Goal: Task Accomplishment & Management: Complete application form

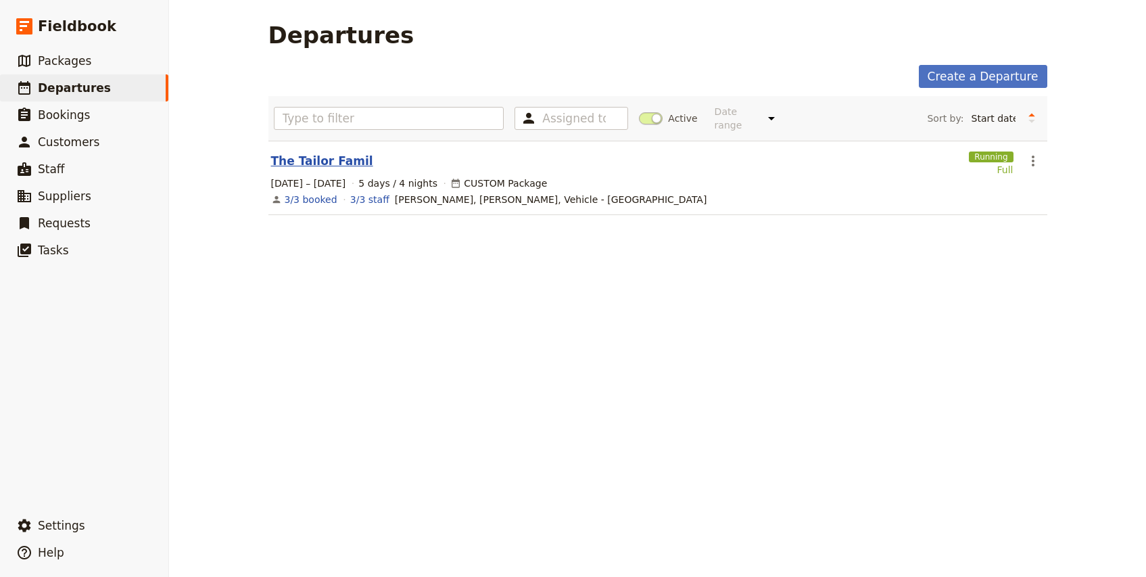
click at [321, 153] on link "The Tailor Famil" at bounding box center [322, 161] width 102 height 16
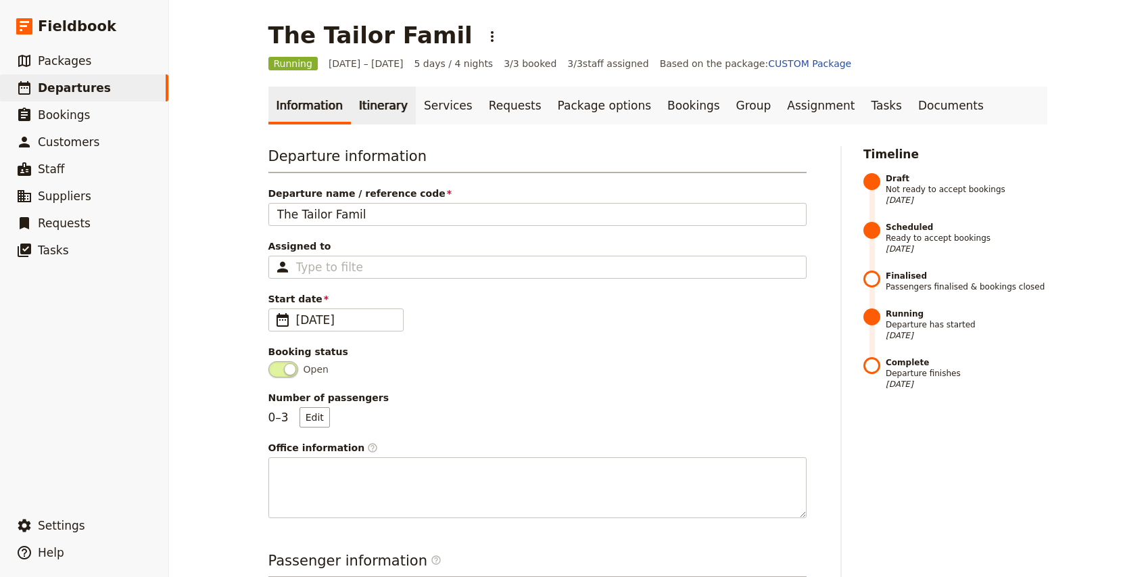
click at [364, 111] on link "Itinerary" at bounding box center [383, 106] width 65 height 38
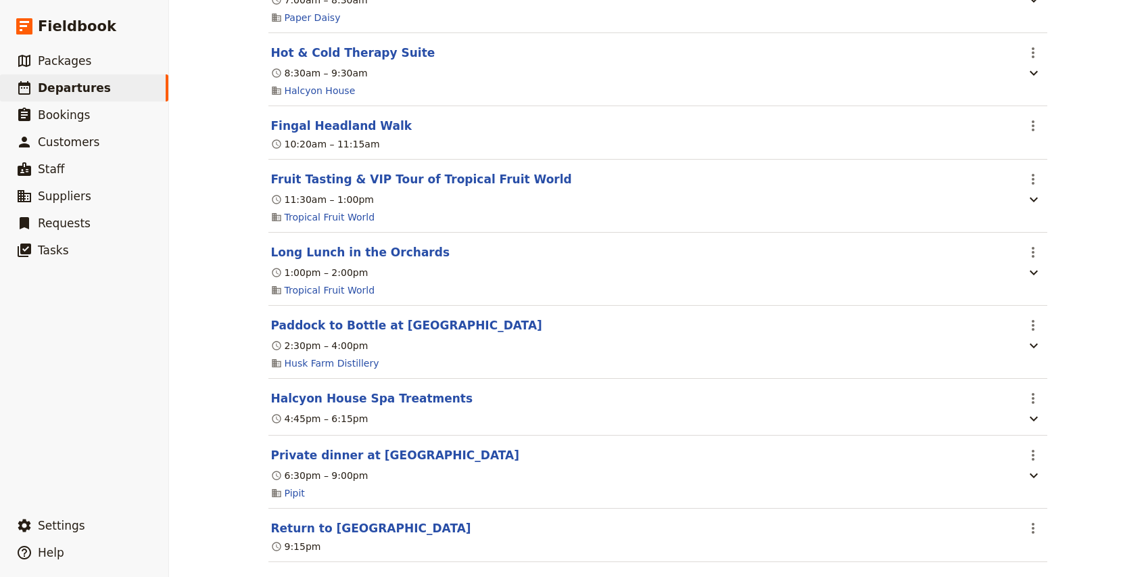
scroll to position [2053, 0]
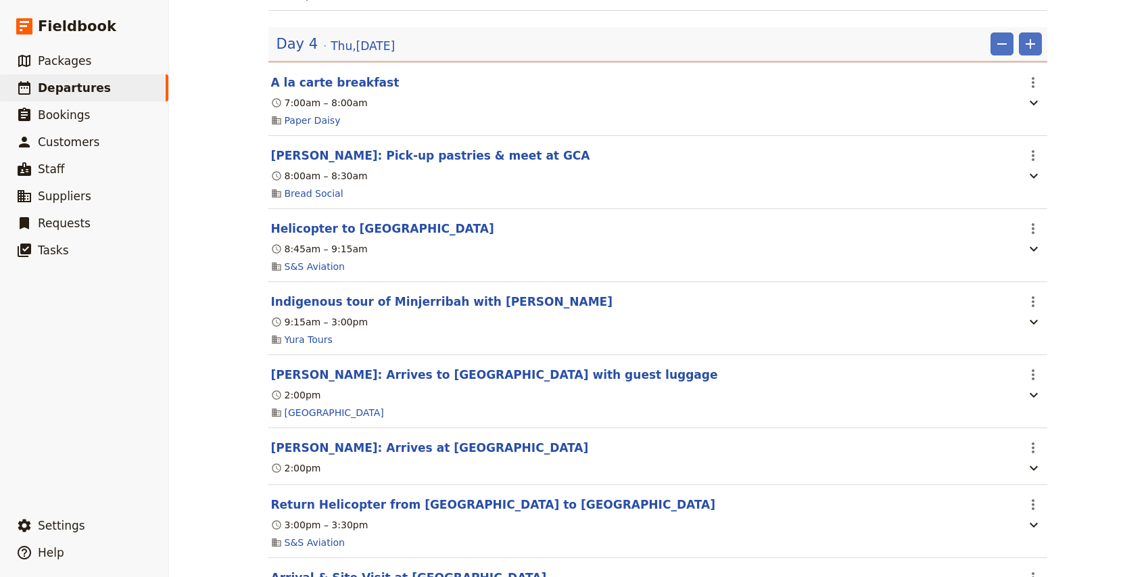
scroll to position [2576, 0]
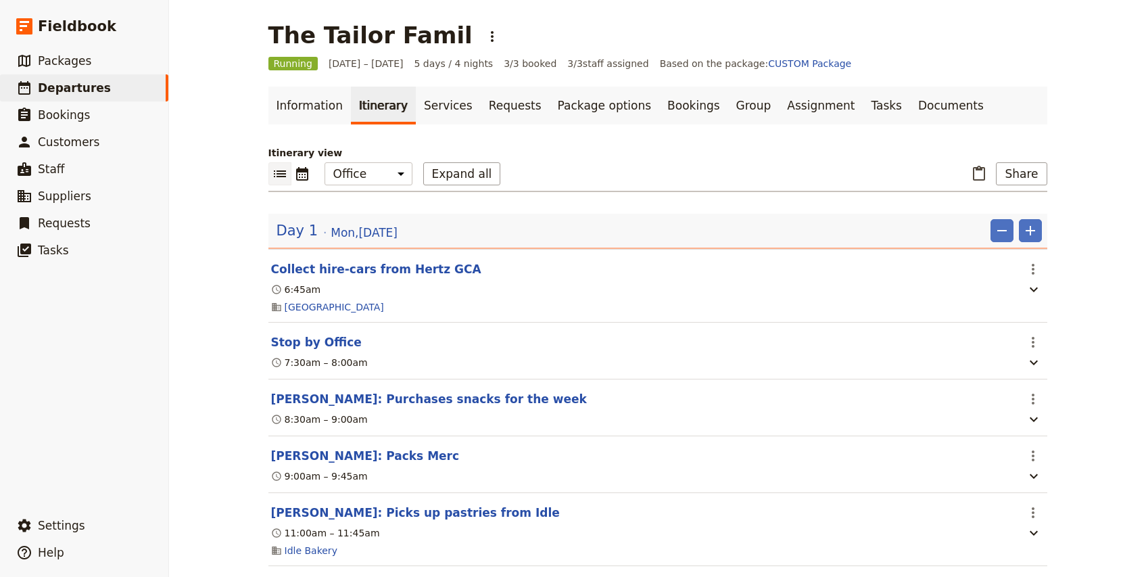
scroll to position [2053, 0]
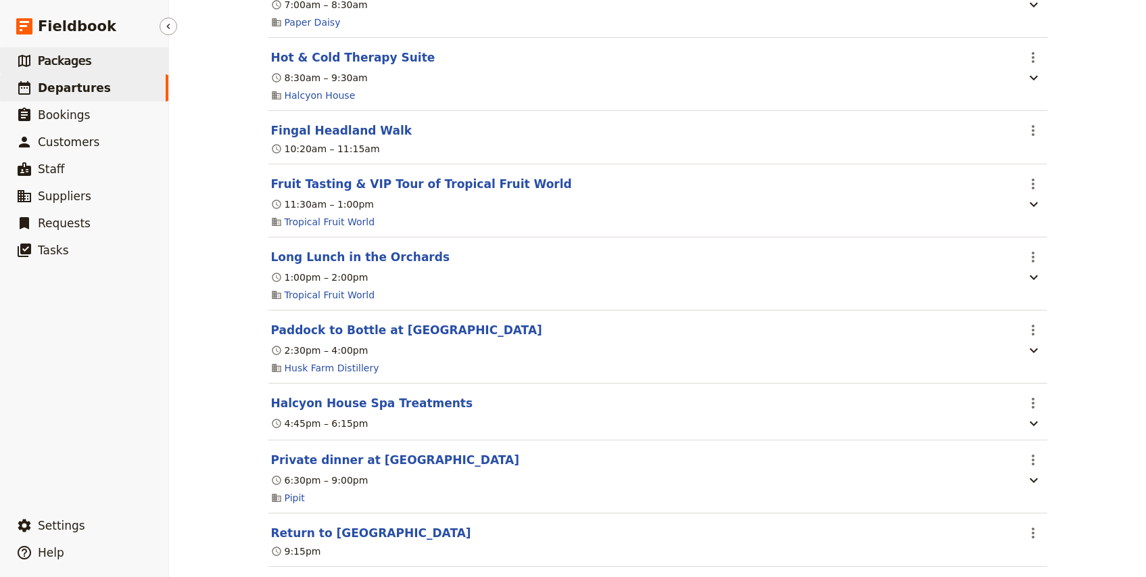
click at [72, 62] on span "Packages" at bounding box center [64, 61] width 53 height 14
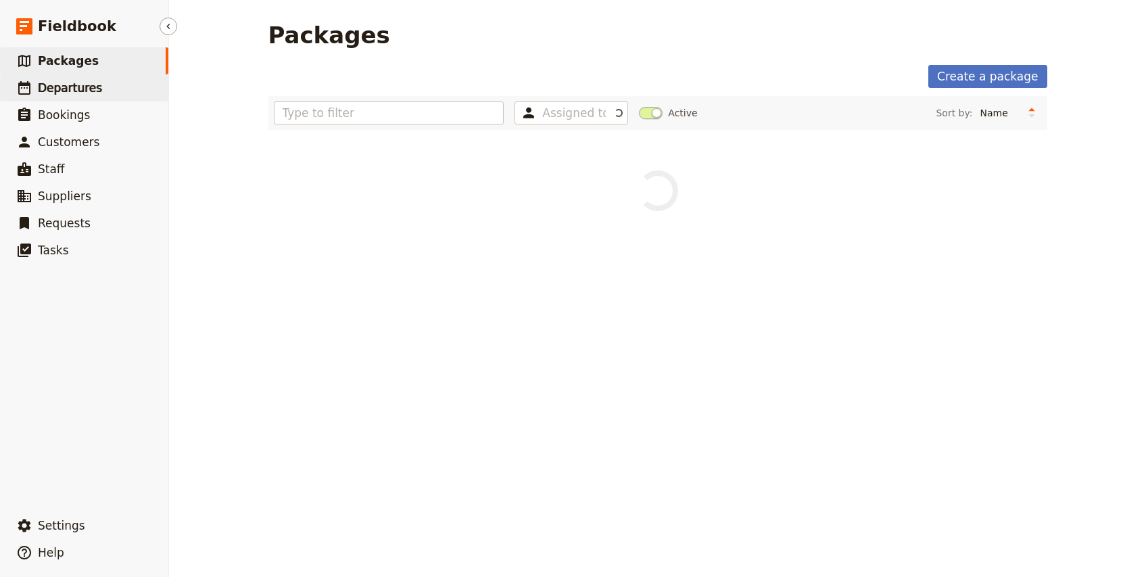
click at [78, 85] on span "Departures" at bounding box center [70, 88] width 64 height 14
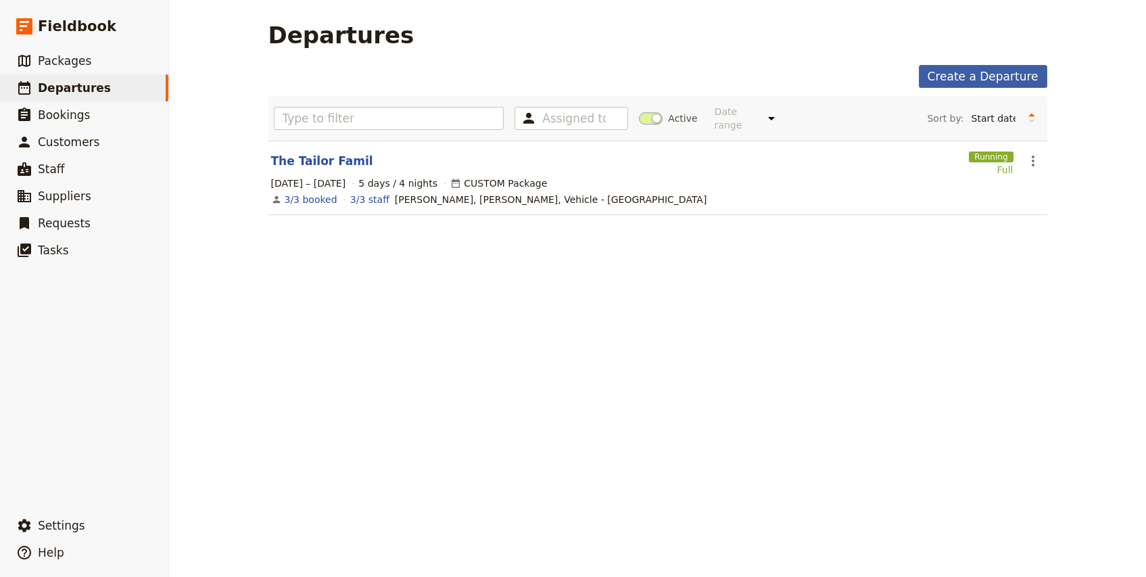
click at [1010, 76] on link "Create a Departure" at bounding box center [983, 76] width 129 height 23
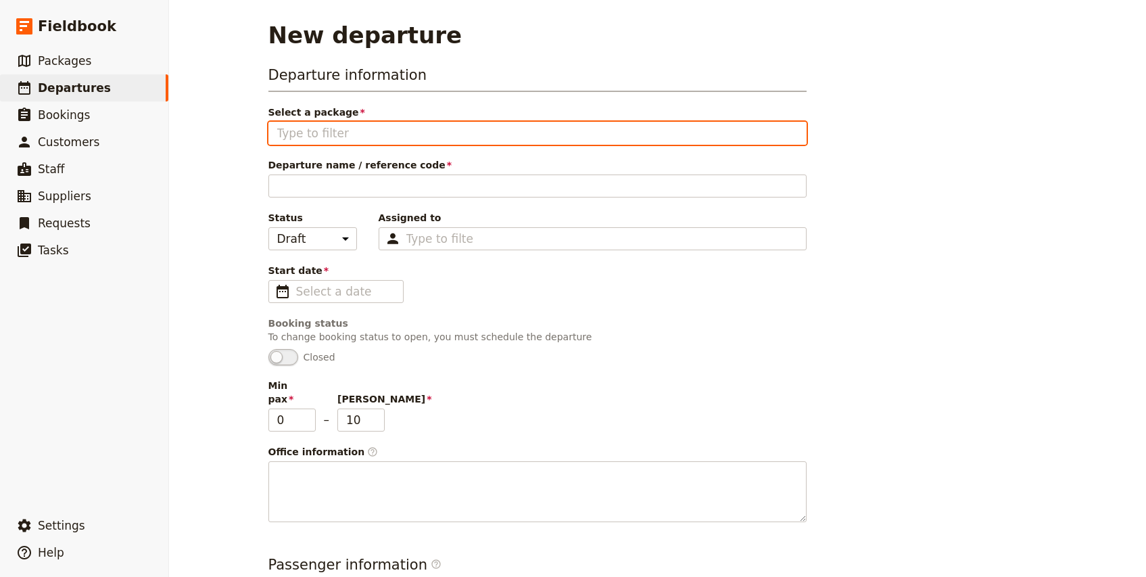
click at [346, 135] on input "Select a package" at bounding box center [537, 133] width 521 height 16
type input "TEQ"
type input "T"
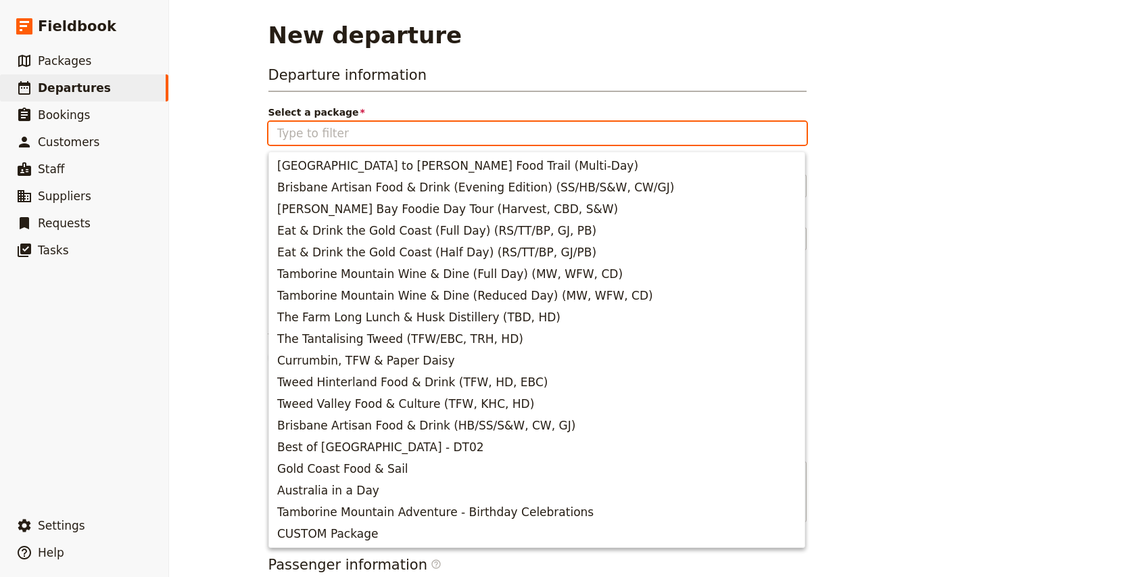
click at [333, 139] on input "Select a package" at bounding box center [537, 133] width 521 height 16
click at [383, 538] on span "CUSTOM Package" at bounding box center [536, 534] width 519 height 16
type input "CUSTOM Package"
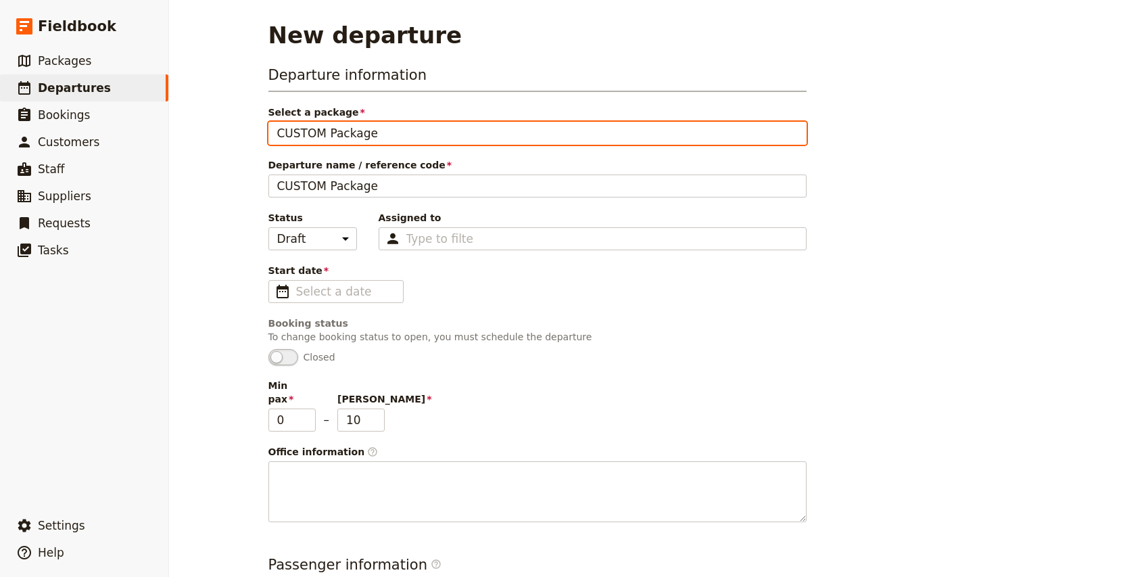
click at [354, 133] on input "CUSTOM Package" at bounding box center [537, 133] width 521 height 16
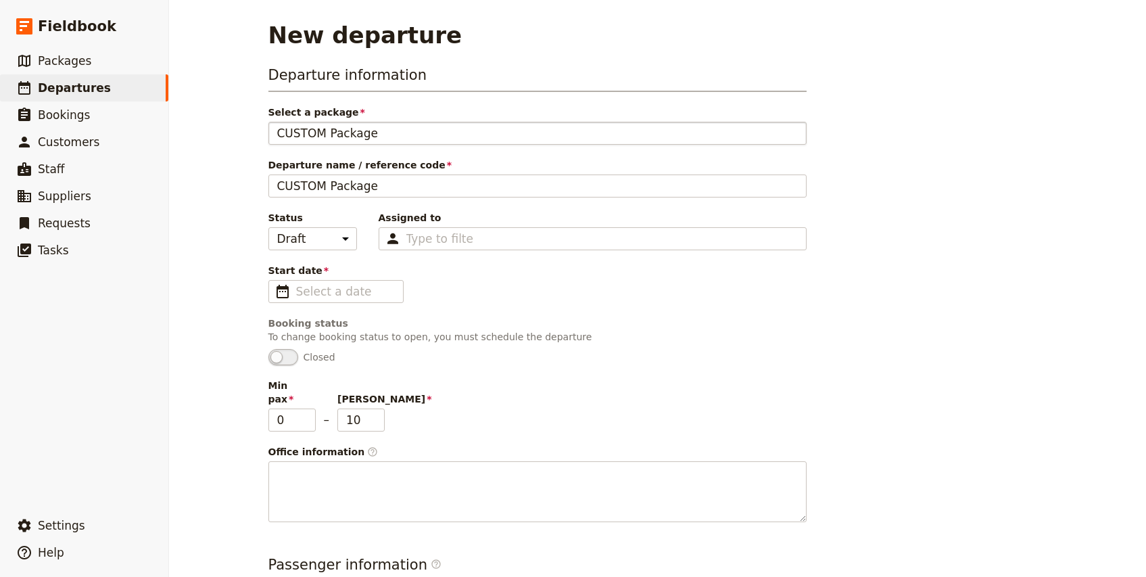
click at [349, 141] on fieldset "CUSTOM Package" at bounding box center [538, 133] width 538 height 23
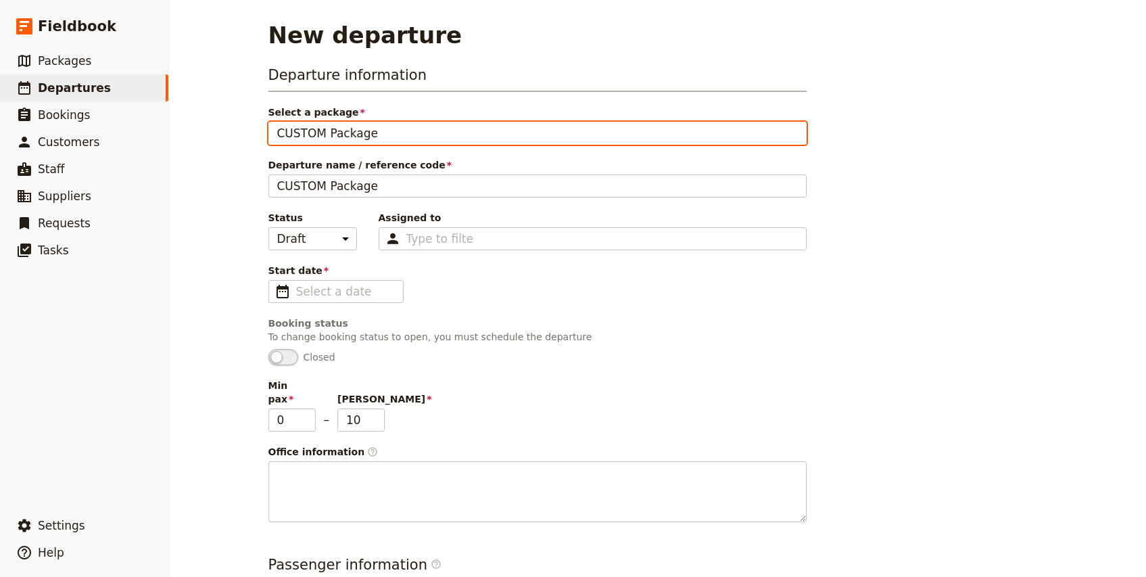
click at [349, 141] on input "CUSTOM Package" at bounding box center [537, 133] width 521 height 16
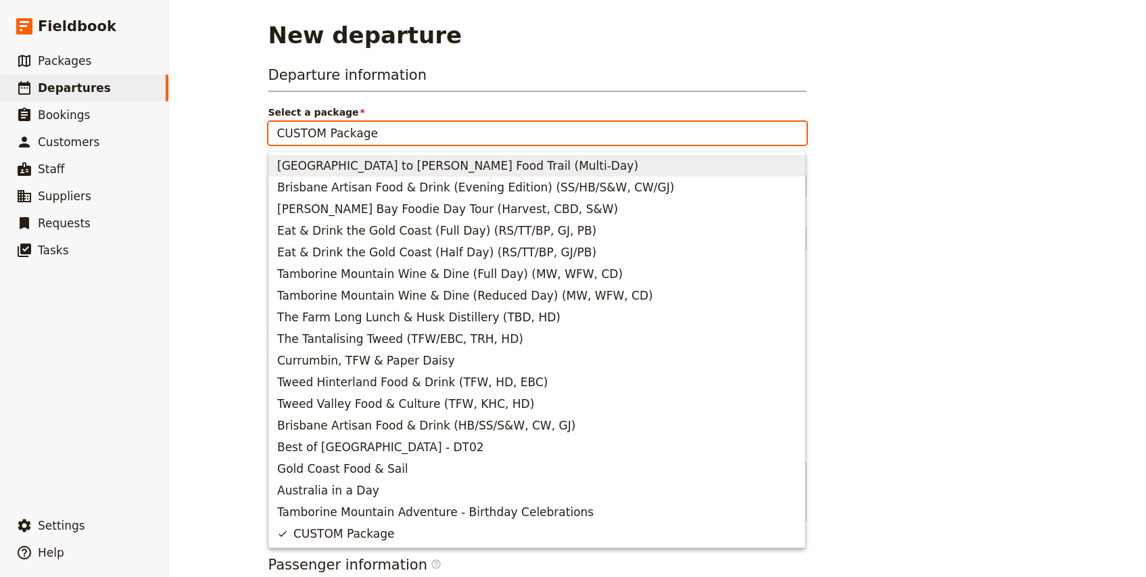
click at [369, 135] on input "CUSTOM Package" at bounding box center [537, 133] width 521 height 16
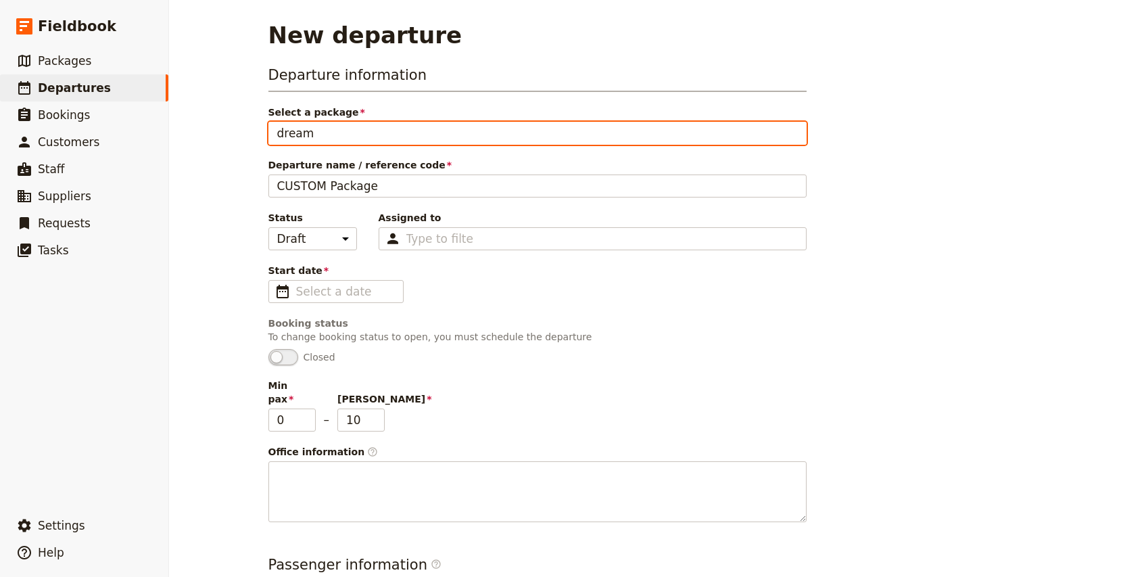
click at [369, 135] on input "dream" at bounding box center [537, 133] width 521 height 16
type input "D"
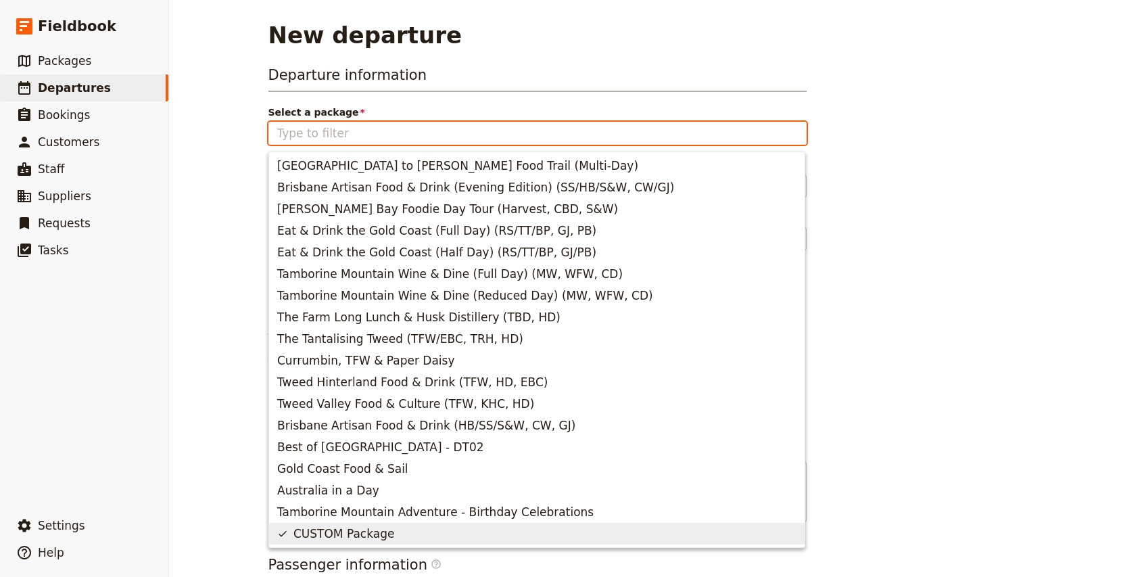
click at [350, 527] on span "CUSTOM Package" at bounding box center [344, 534] width 101 height 16
type input "CUSTOM Package"
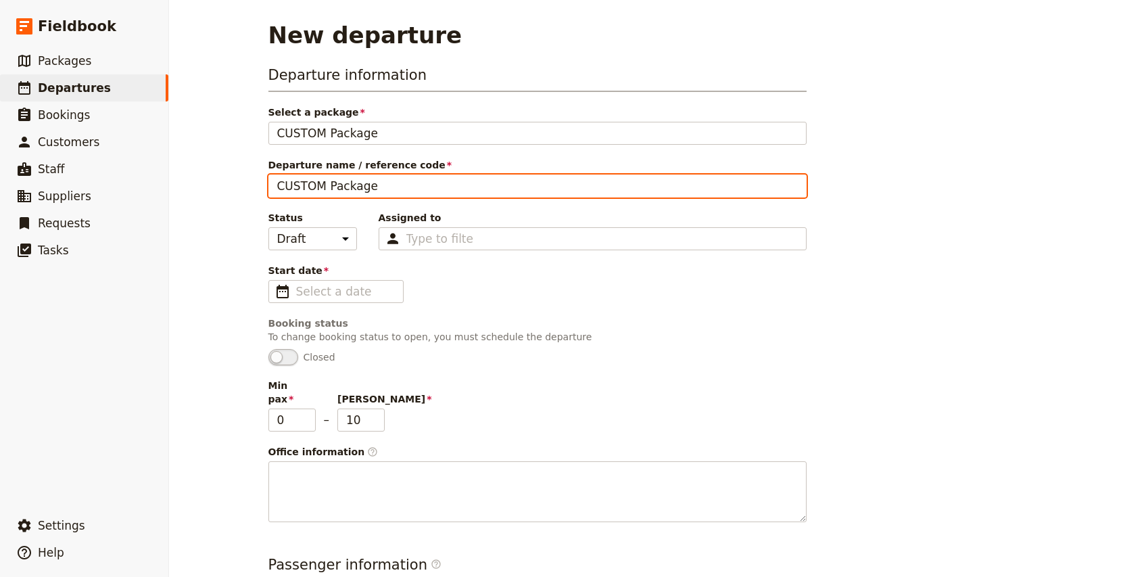
click at [342, 180] on input "CUSTOM Package" at bounding box center [538, 186] width 538 height 23
type input "ONTAI - Dreamtime Art Trail"
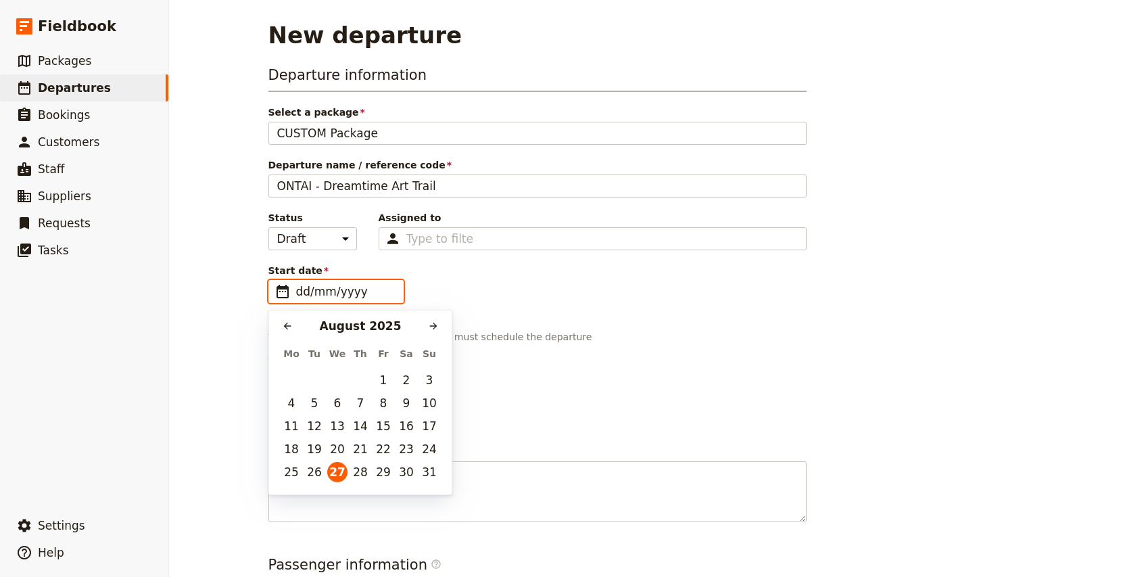
click at [344, 287] on input "dd/mm/yyyy" at bounding box center [345, 291] width 99 height 16
click at [434, 328] on icon "Next month" at bounding box center [433, 326] width 7 height 7
click at [390, 382] on button "5" at bounding box center [383, 380] width 20 height 20
type input "[DATE]"
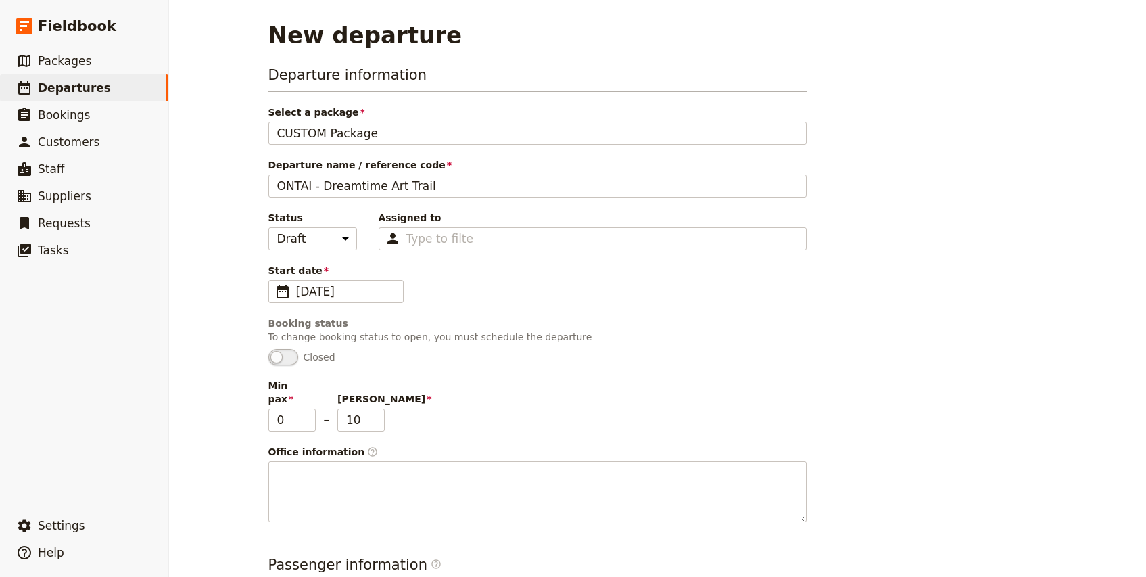
click at [205, 371] on div "New departure Departure information Select a package CUSTOM Package CUSTOM Pack…" at bounding box center [657, 288] width 977 height 577
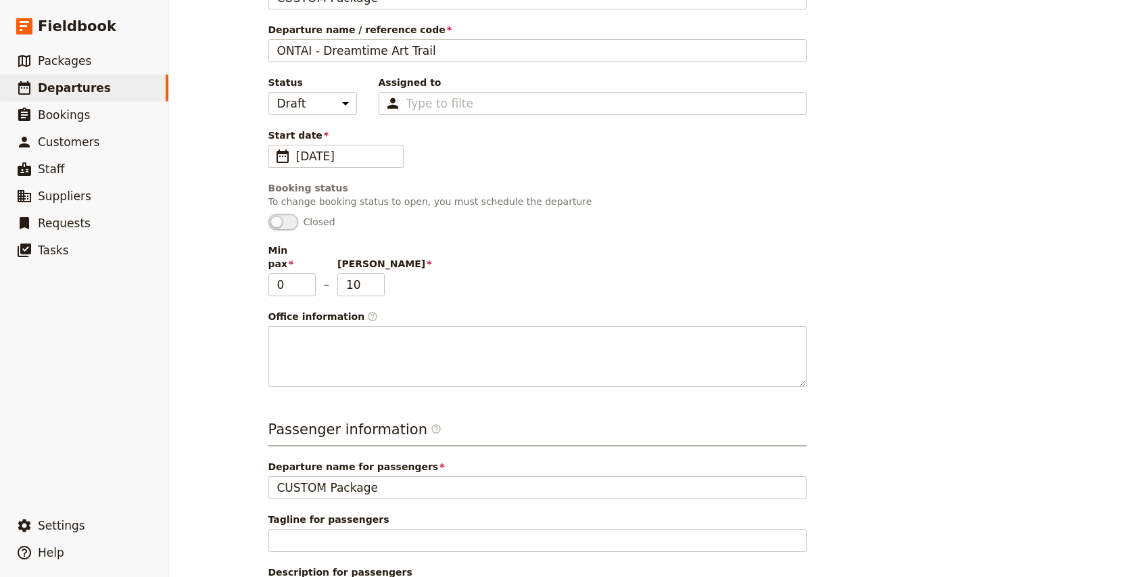
scroll to position [158, 0]
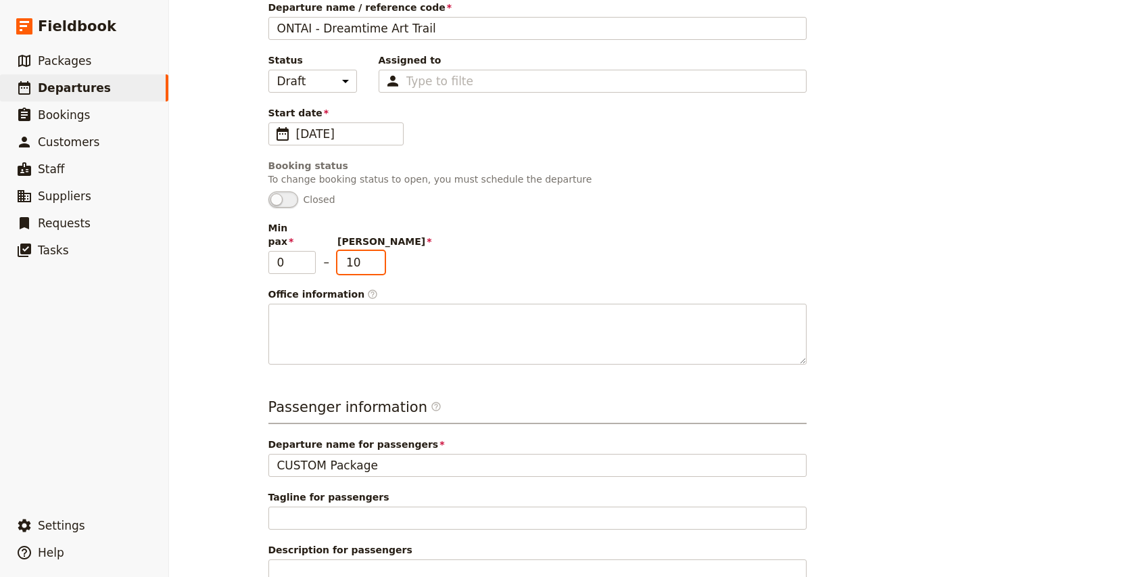
click at [378, 254] on input "9" at bounding box center [361, 262] width 47 height 23
click at [378, 254] on input "8" at bounding box center [361, 262] width 47 height 23
click at [378, 254] on input "7" at bounding box center [361, 262] width 47 height 23
click at [378, 254] on input "6" at bounding box center [361, 262] width 47 height 23
click at [378, 254] on input "5" at bounding box center [361, 262] width 47 height 23
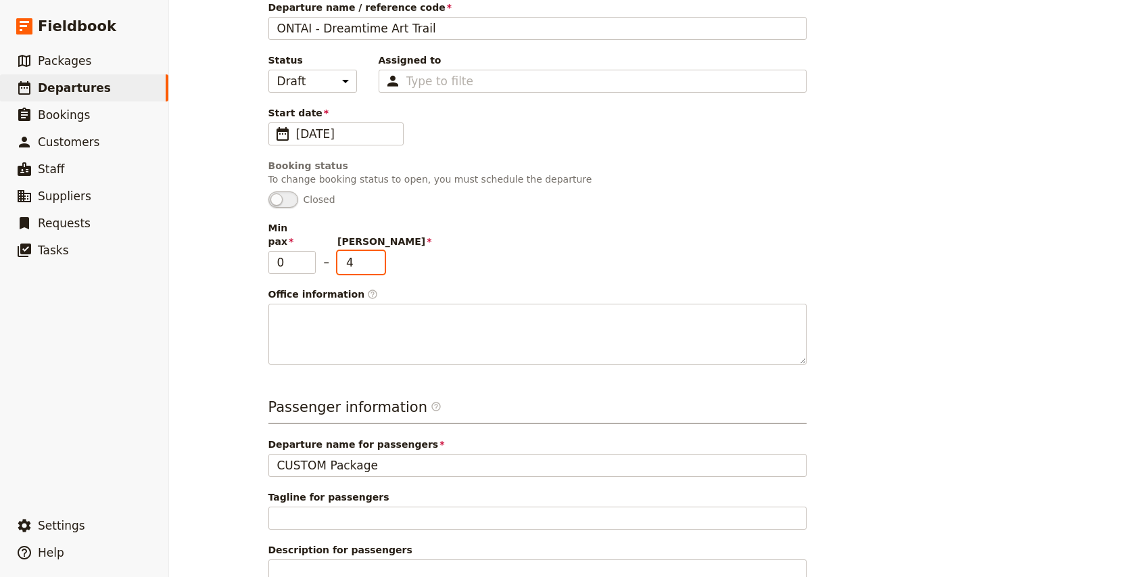
click at [378, 254] on input "4" at bounding box center [361, 262] width 47 height 23
click at [378, 254] on input "3" at bounding box center [361, 262] width 47 height 23
type input "2"
click at [378, 254] on input "2" at bounding box center [361, 262] width 47 height 23
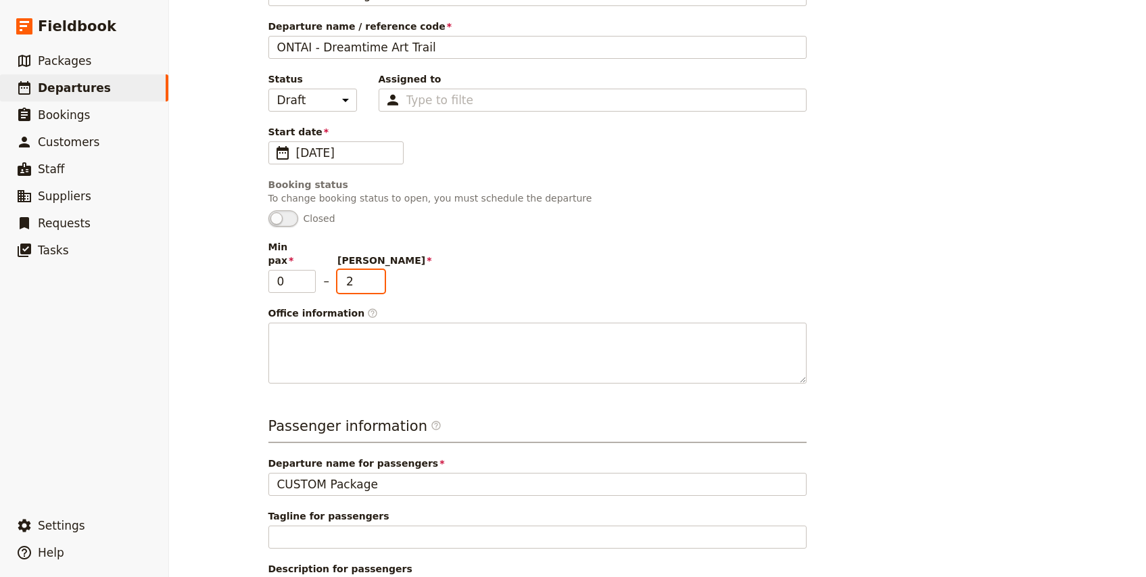
scroll to position [131, 0]
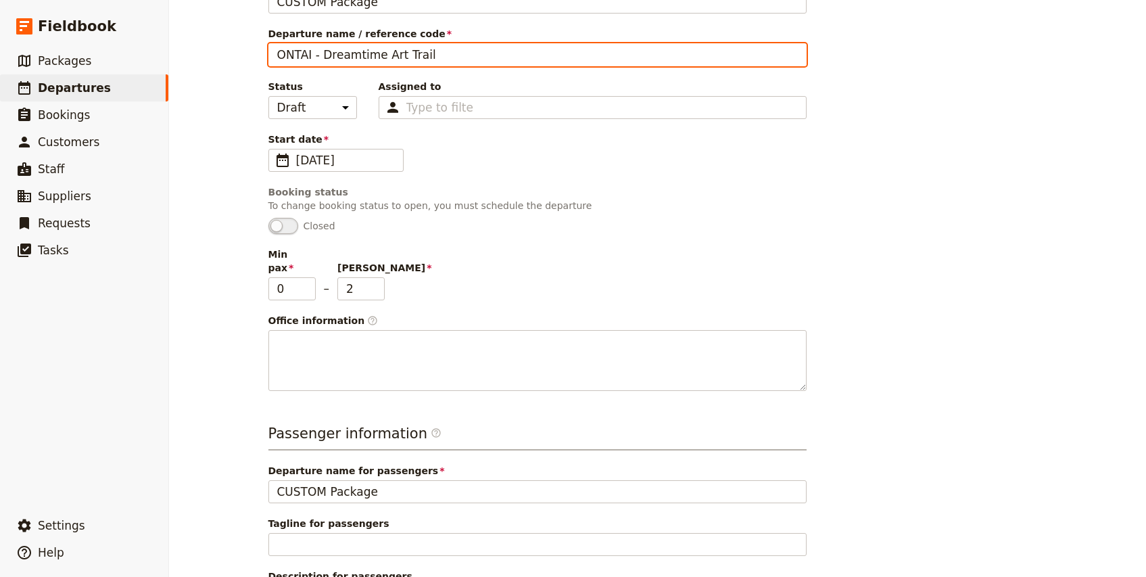
click at [378, 58] on input "ONTAI - Dreamtime Art Trail" at bounding box center [538, 54] width 538 height 23
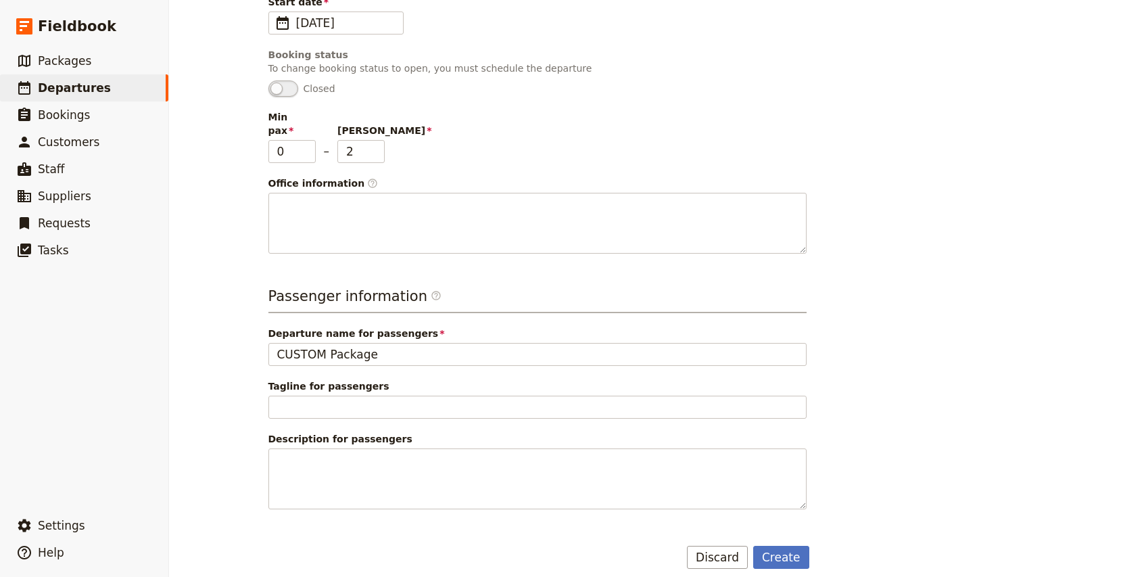
scroll to position [268, 0]
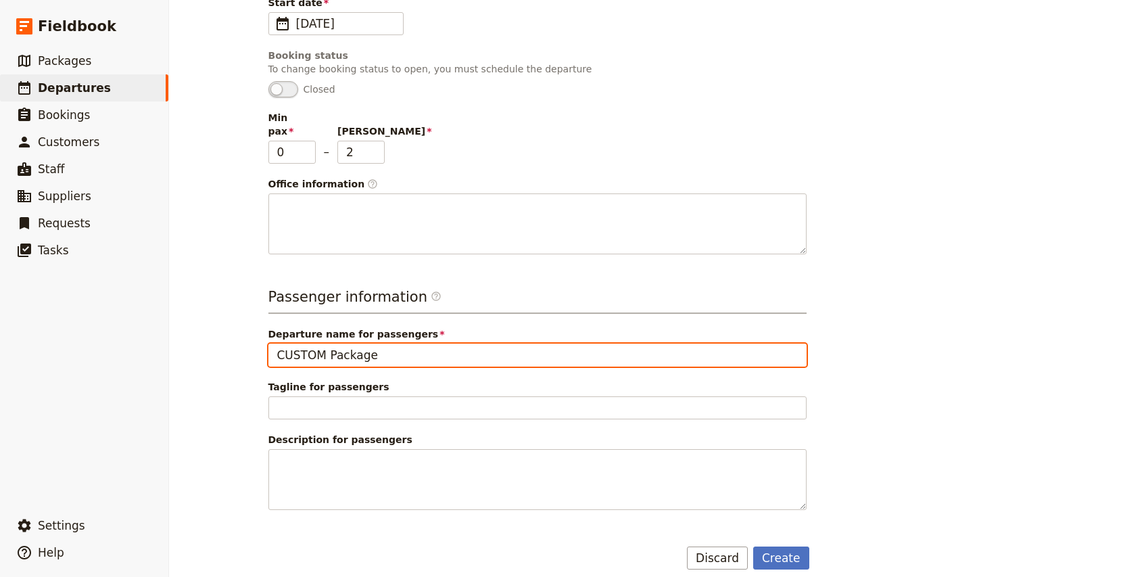
click at [339, 347] on input "CUSTOM Package" at bounding box center [538, 355] width 538 height 23
paste input "ONTAI - Dreamtime Art Trail"
click at [339, 347] on input "CUSTOM PaONTAI - Dreamtime Art Trailckage" at bounding box center [538, 355] width 538 height 23
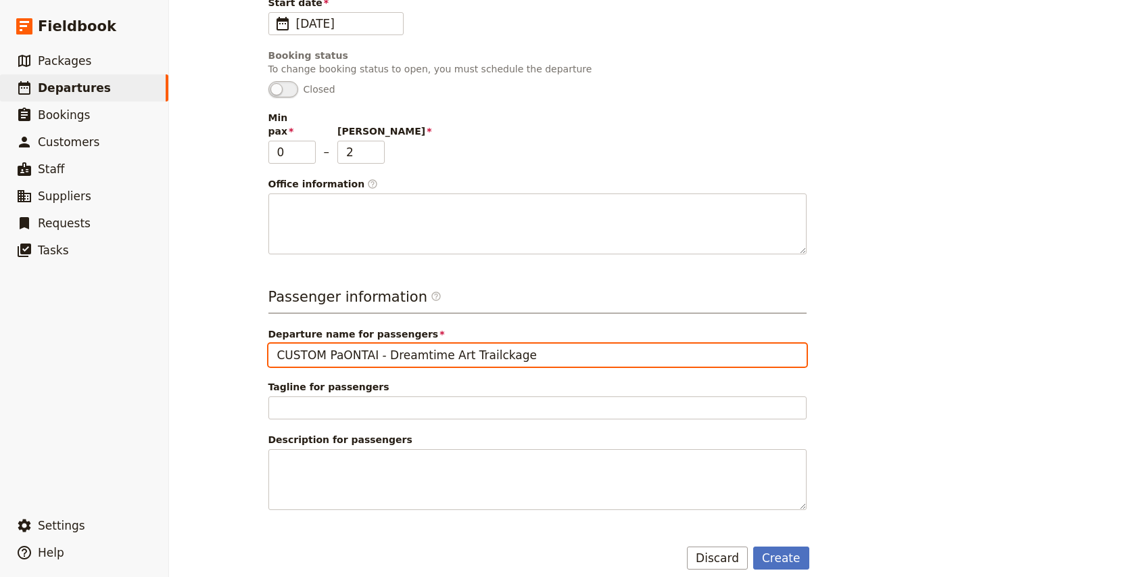
drag, startPoint x: 339, startPoint y: 345, endPoint x: 264, endPoint y: 344, distance: 75.1
click at [264, 344] on main "New departure Departure information Select a package CUSTOM Package CUSTOM Pack…" at bounding box center [658, 161] width 812 height 859
drag, startPoint x: 423, startPoint y: 343, endPoint x: 630, endPoint y: 348, distance: 207.7
click at [630, 348] on input "ONTAI - Dreamtime Art Trailckage" at bounding box center [538, 355] width 538 height 23
type input "ONTAI - Dreamtime Art Trail"
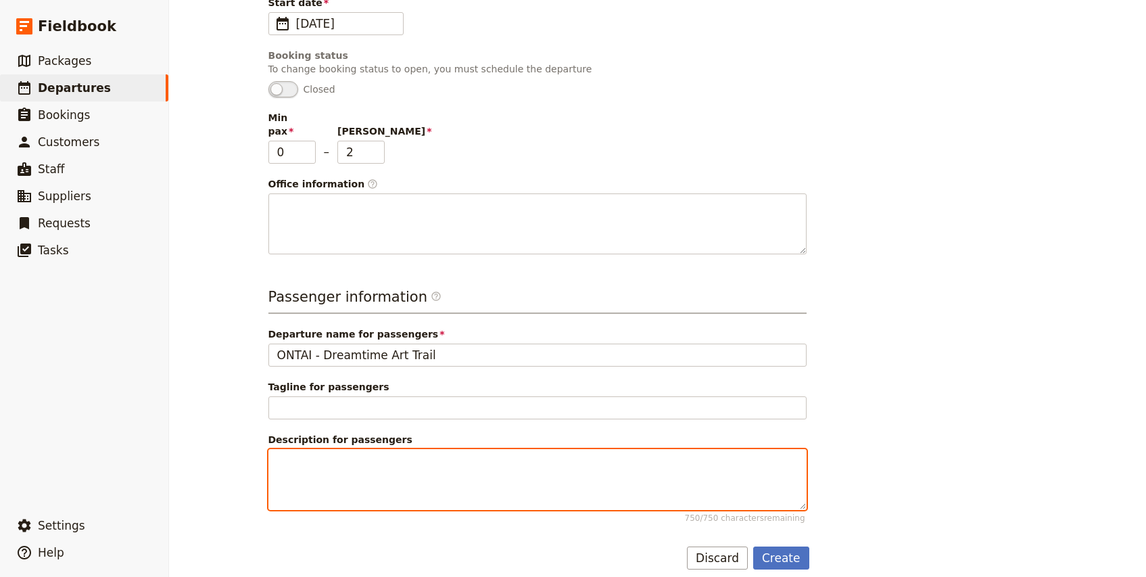
click at [329, 449] on textarea "Description for passengers 750 / 750 characters remaining" at bounding box center [538, 479] width 538 height 61
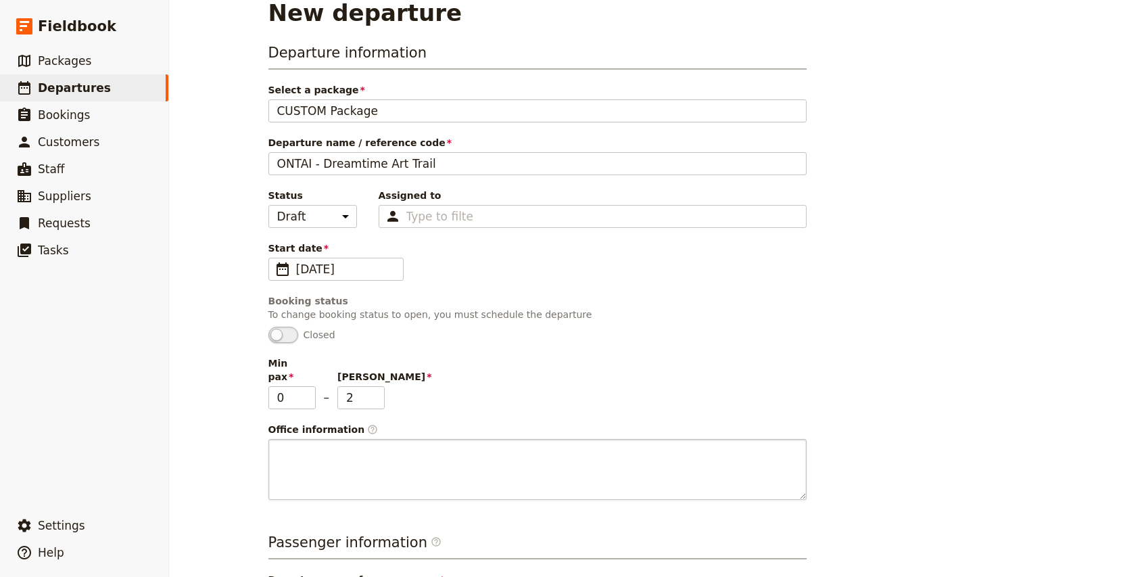
scroll to position [18, 0]
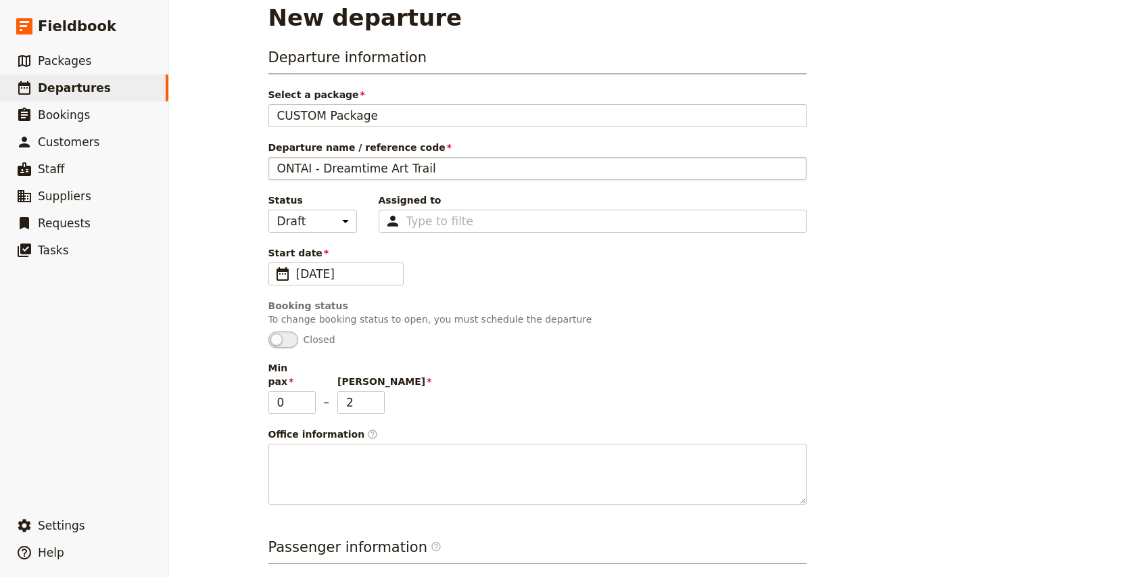
type textarea "[PERSON_NAME] and [PERSON_NAME] are a couple travelling from [GEOGRAPHIC_DATA],…"
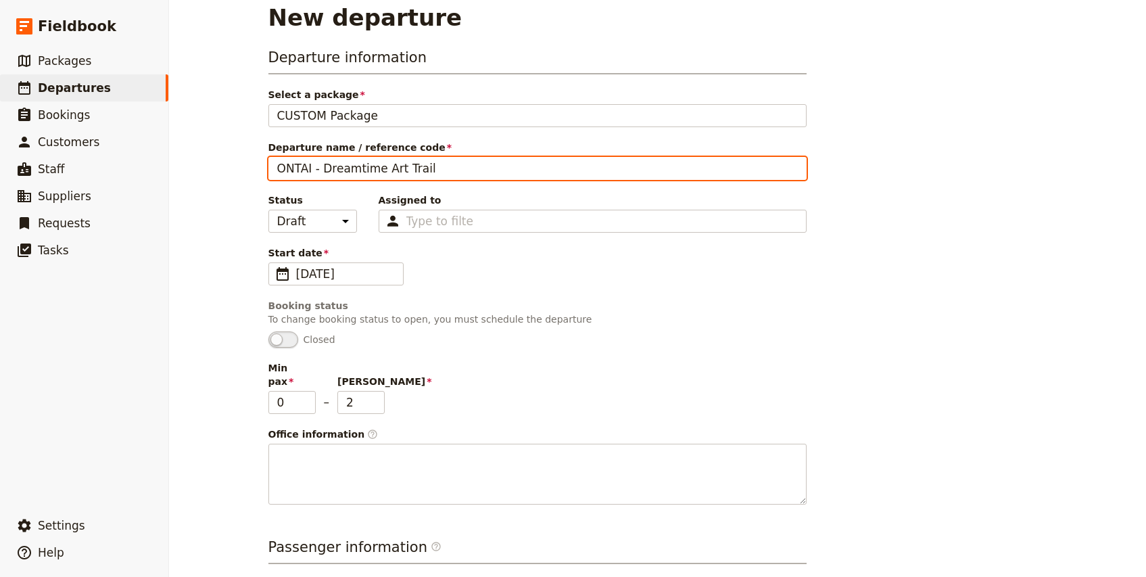
click at [463, 170] on input "ONTAI - Dreamtime Art Trail" at bounding box center [538, 168] width 538 height 23
type input "ONTAI - Dreamtime Art Trail"
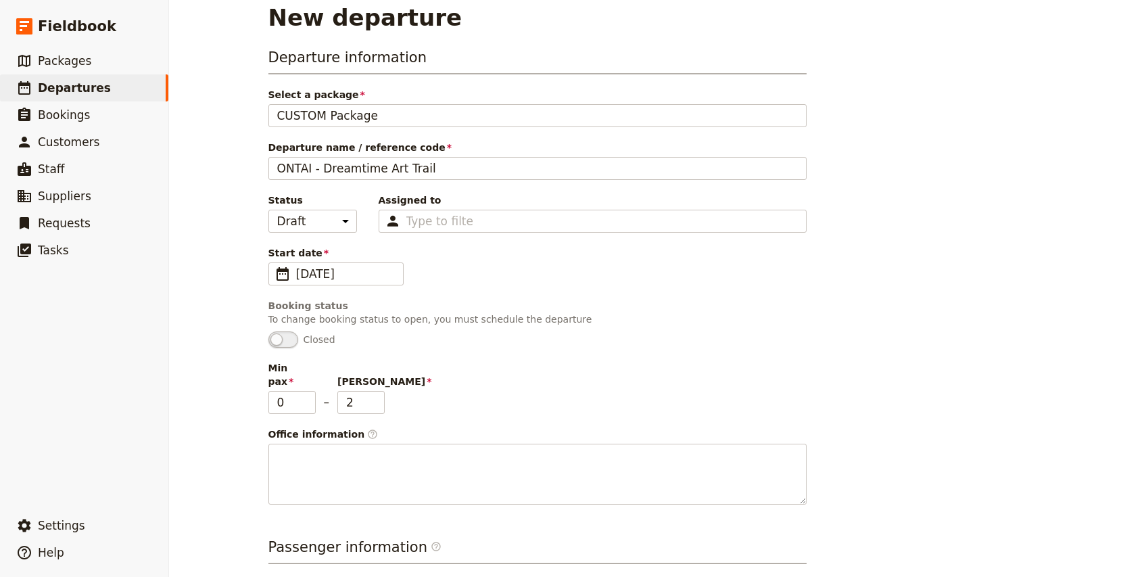
click at [231, 358] on div "New departure Departure information Select a package CUSTOM Package CUSTOM Pack…" at bounding box center [657, 288] width 977 height 577
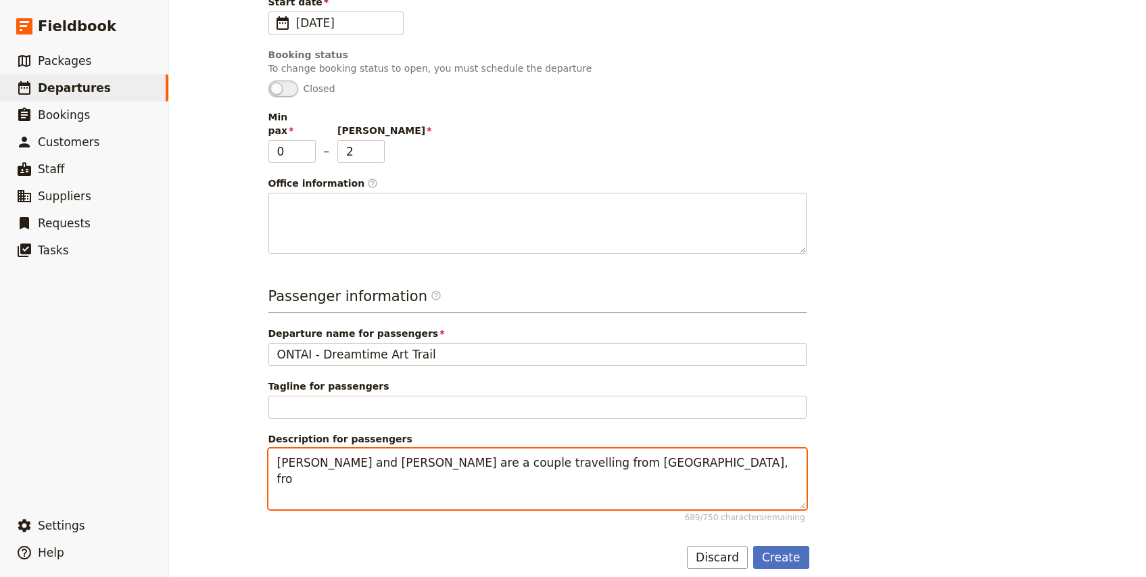
click at [635, 450] on textarea "[PERSON_NAME] and [PERSON_NAME] are a couple travelling from [GEOGRAPHIC_DATA],…" at bounding box center [538, 478] width 538 height 61
click at [279, 448] on textarea "[PERSON_NAME] and [PERSON_NAME] are a couple travelling from [GEOGRAPHIC_DATA]," at bounding box center [538, 478] width 538 height 61
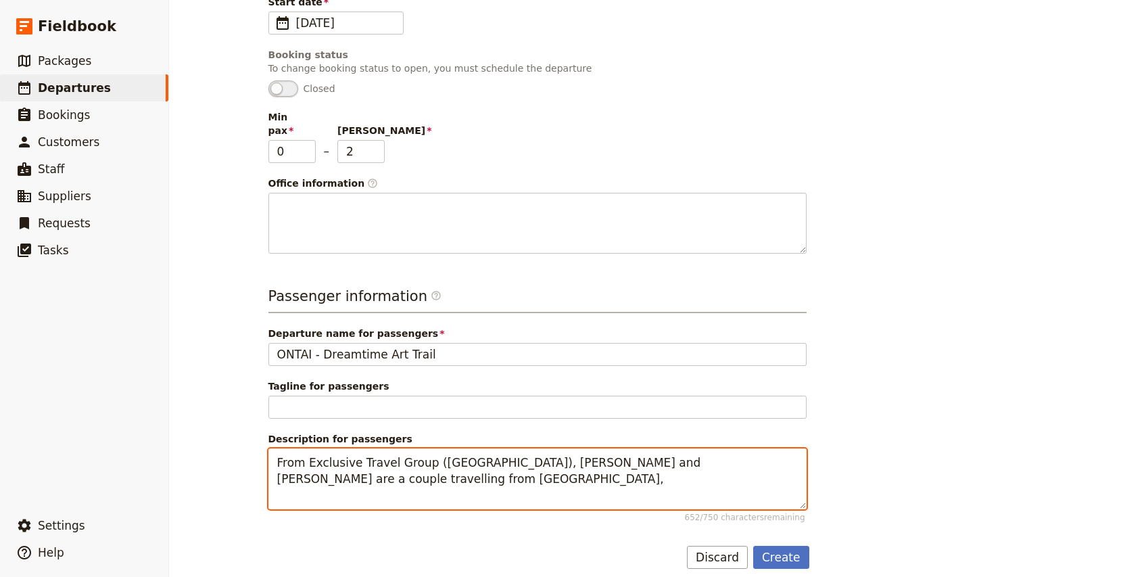
click at [791, 451] on textarea "From Exclusive Travel Group ([GEOGRAPHIC_DATA]), [PERSON_NAME] and [PERSON_NAME…" at bounding box center [538, 478] width 538 height 61
paste textarea "OPJQU"
type textarea "From Exclusive Travel Group ([GEOGRAPHIC_DATA]), [PERSON_NAME] and [PERSON_NAME…"
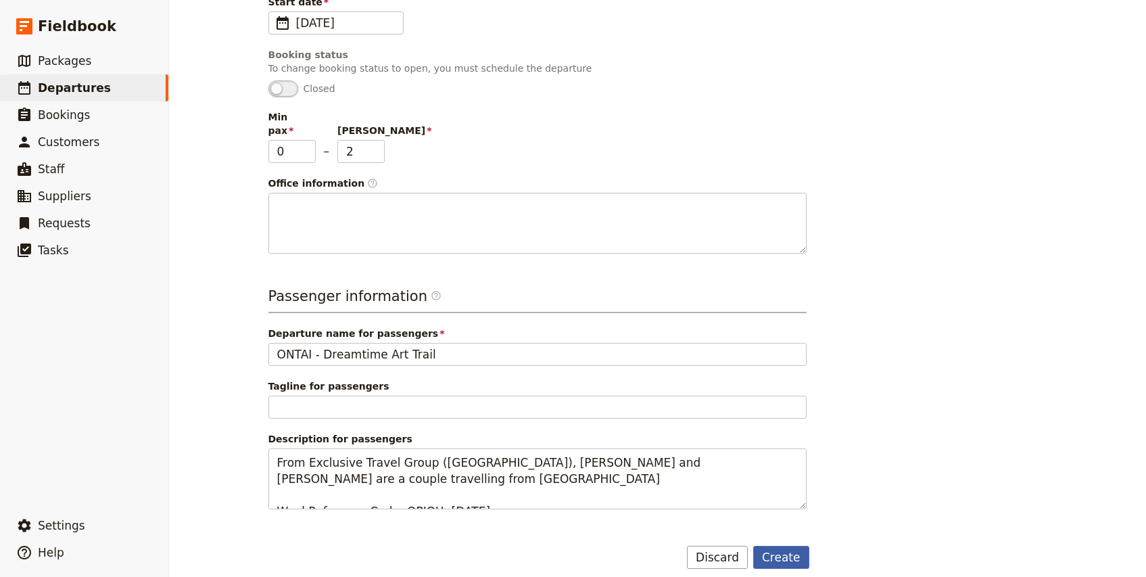
click at [780, 546] on button "Create" at bounding box center [781, 557] width 56 height 23
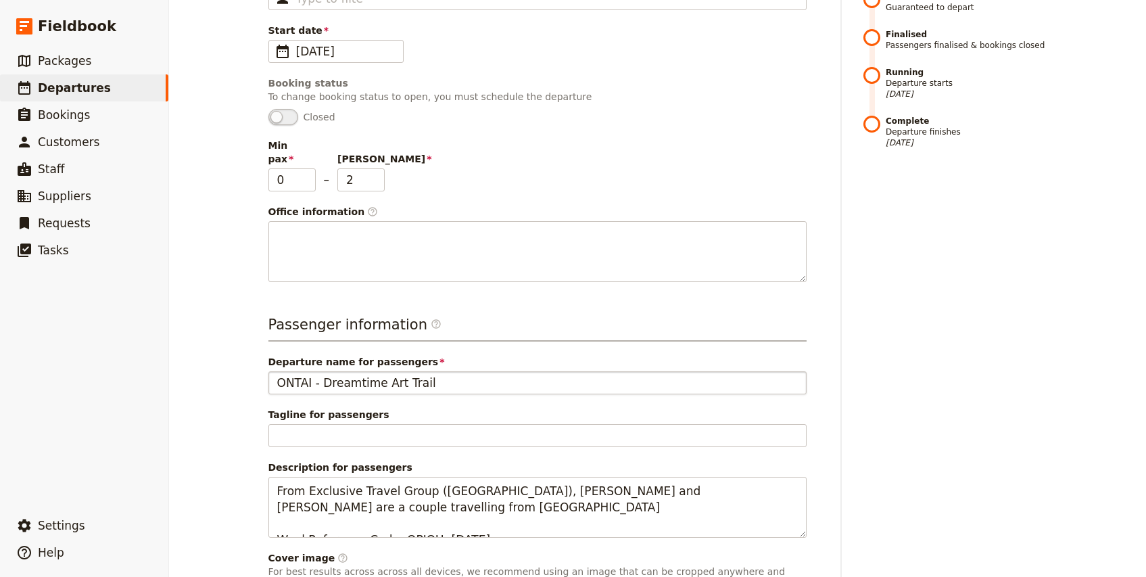
scroll to position [362, 0]
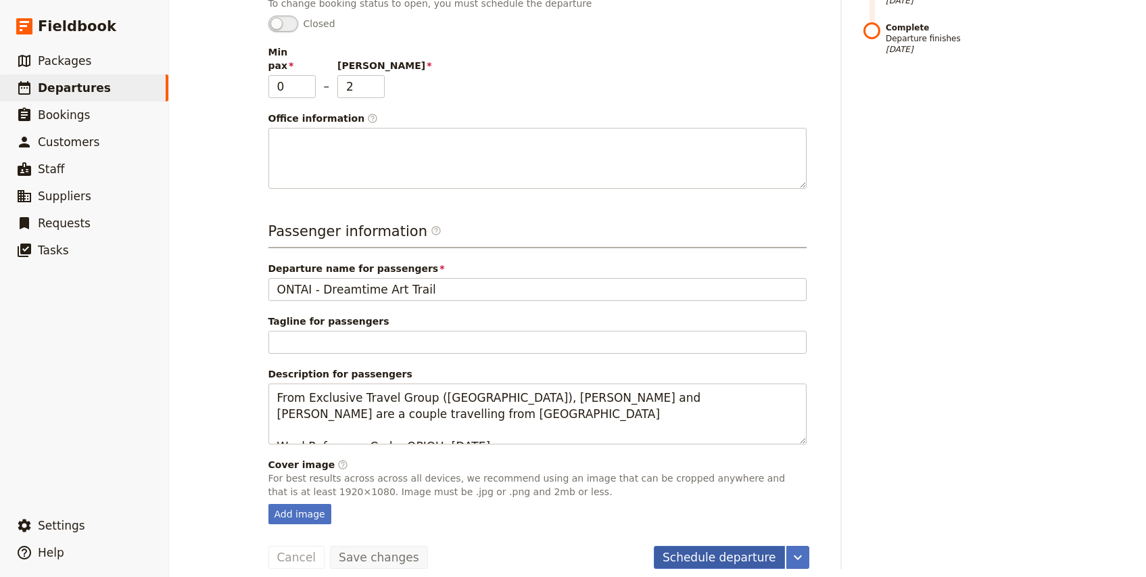
click at [750, 546] on button "Schedule departure" at bounding box center [719, 557] width 131 height 23
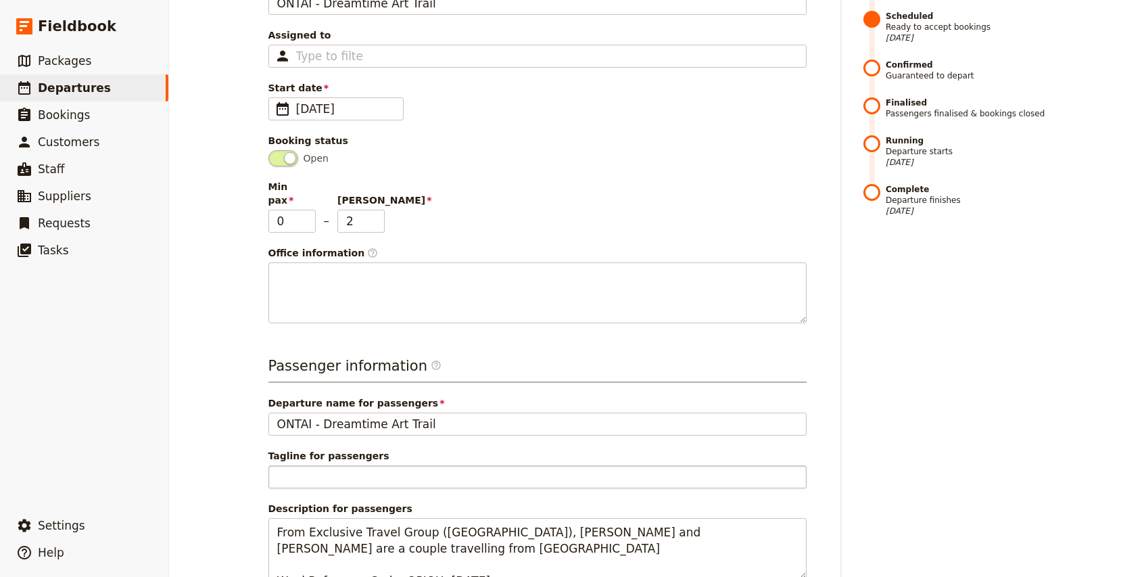
scroll to position [0, 0]
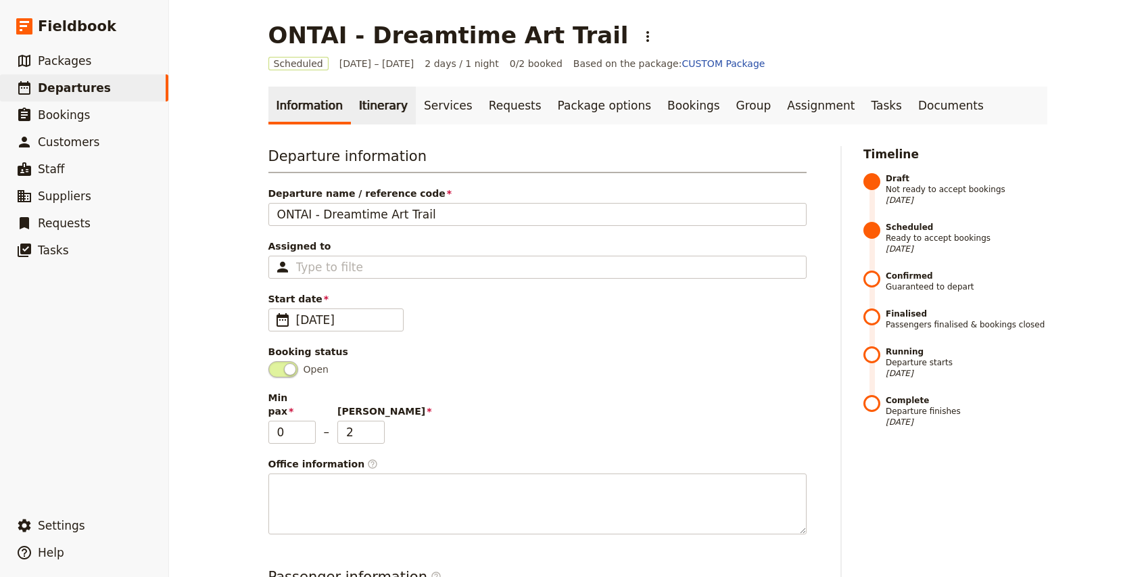
click at [370, 103] on link "Itinerary" at bounding box center [383, 106] width 65 height 38
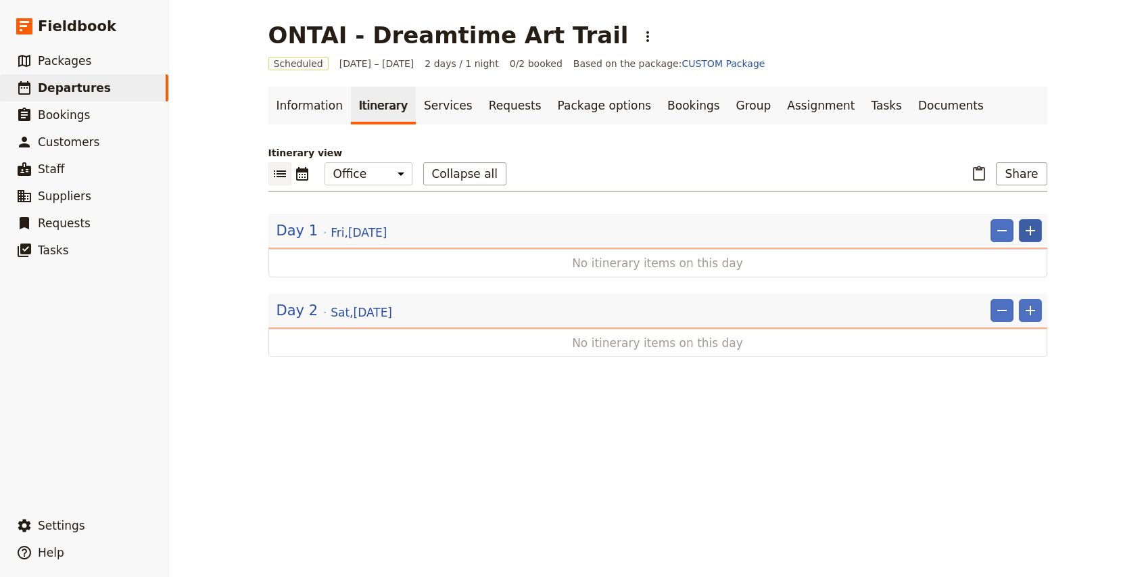
click at [1029, 232] on icon "Add" at bounding box center [1030, 230] width 9 height 9
click at [1009, 259] on span "Add itinerary item" at bounding box center [990, 261] width 86 height 14
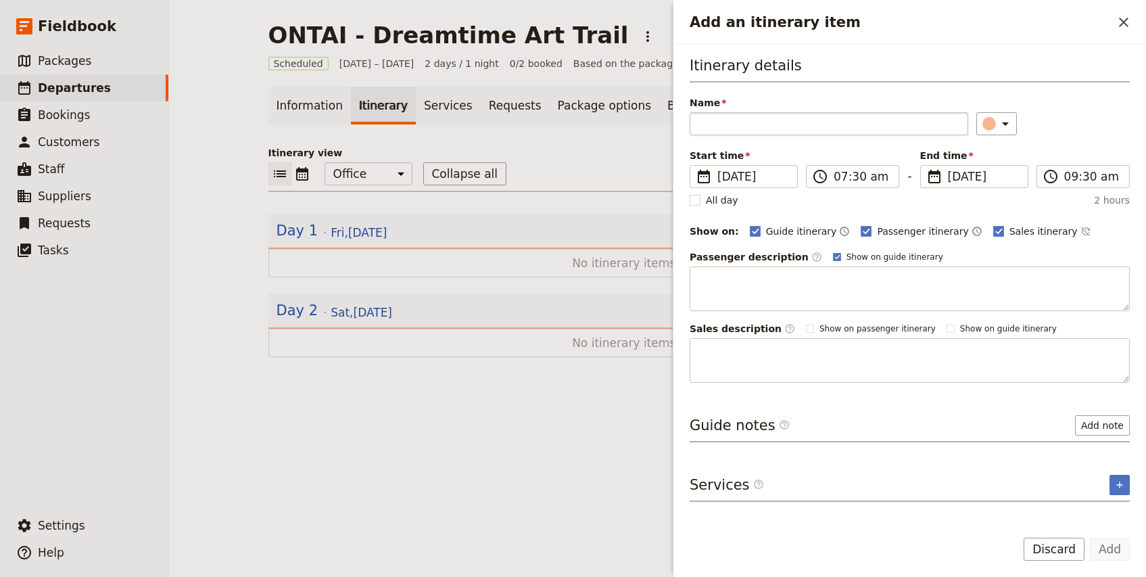
click at [736, 129] on input "Name" at bounding box center [829, 123] width 279 height 23
type input "G"
type input "Guest collection from Elements of [PERSON_NAME]"
click at [835, 178] on input "07:30 am" at bounding box center [862, 176] width 57 height 16
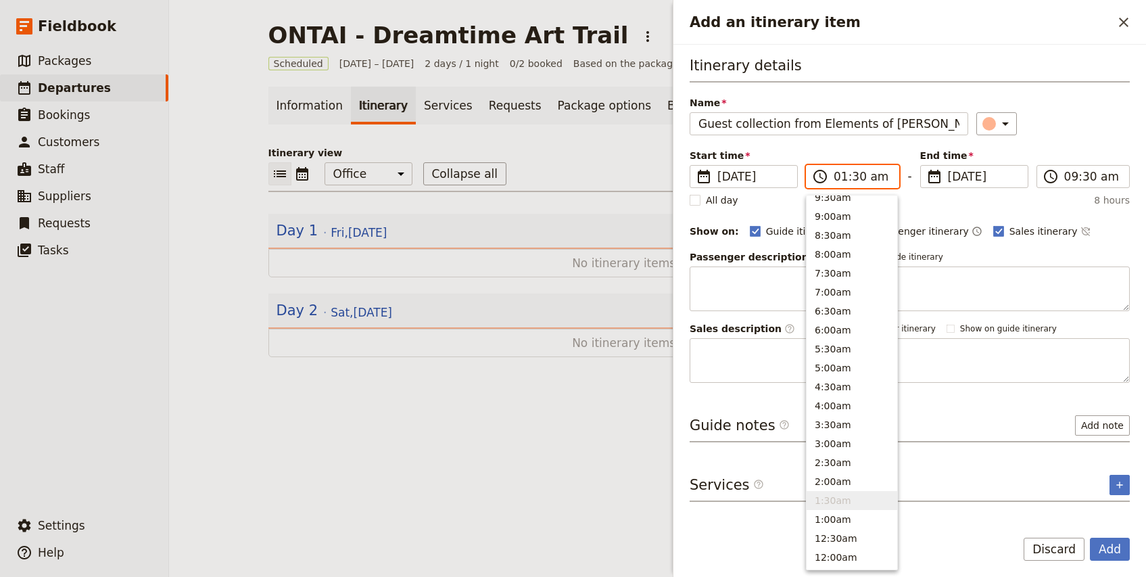
type input "10:30 am"
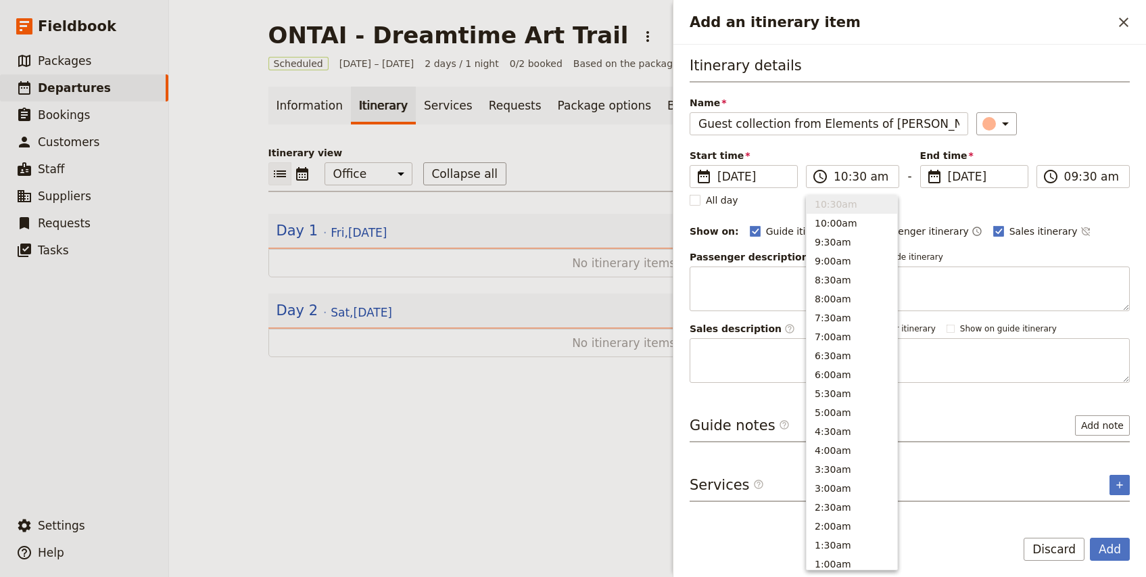
type input "10:30 am"
